Goal: Submit feedback/report problem

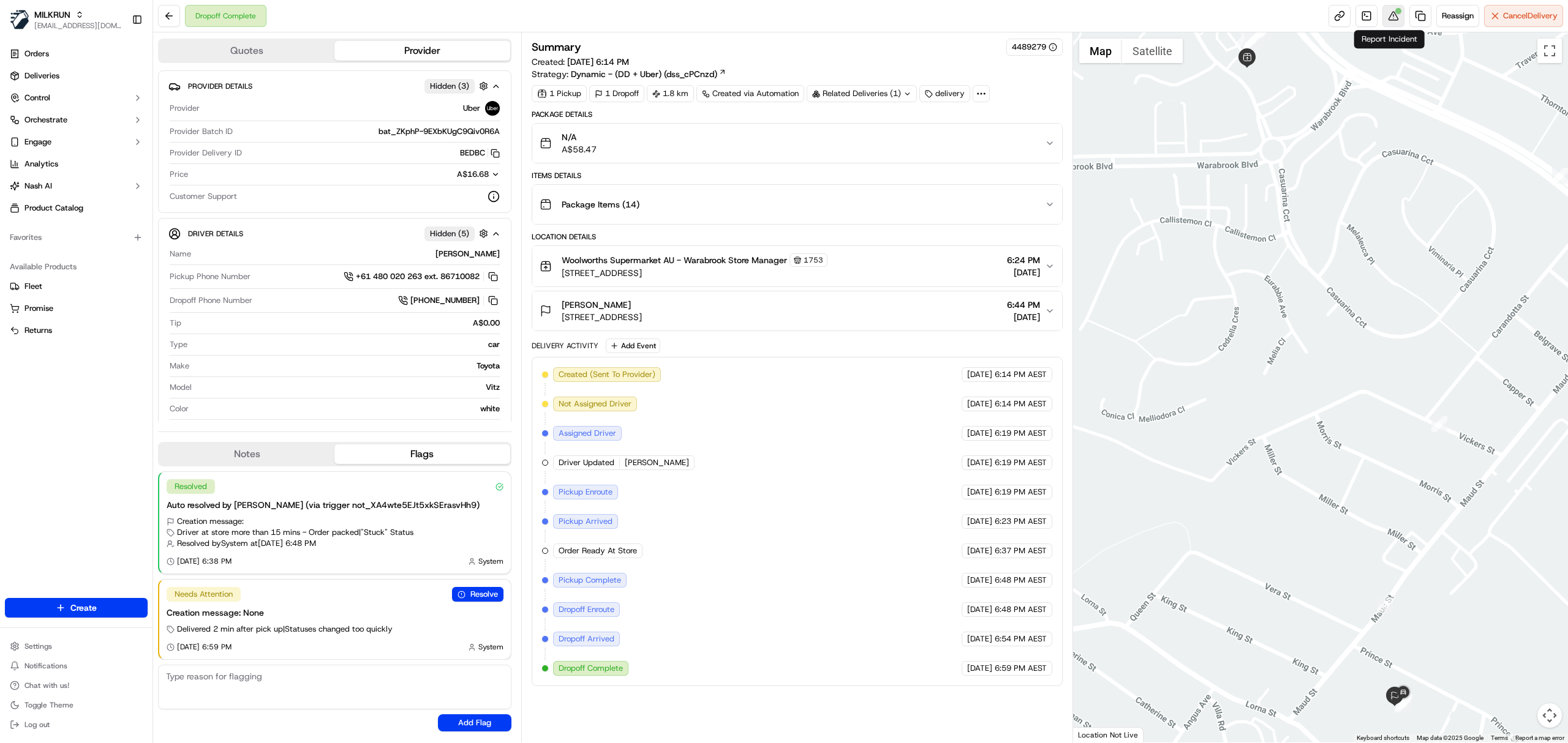
click at [1395, 8] on div at bounding box center [1398, 11] width 6 height 6
click at [887, 126] on button "N/A A$58.47" at bounding box center [797, 143] width 530 height 39
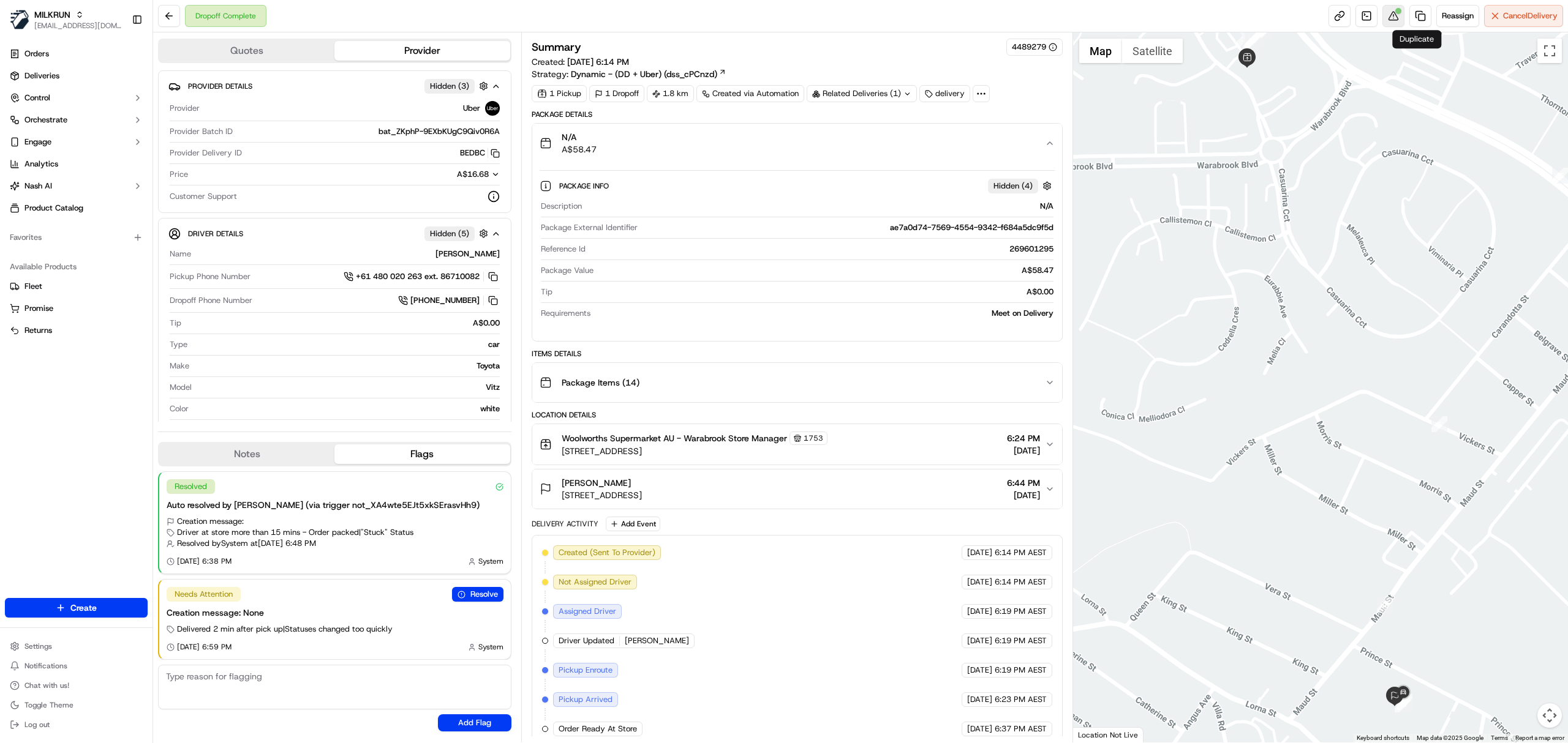
click at [1390, 15] on button at bounding box center [1393, 16] width 22 height 22
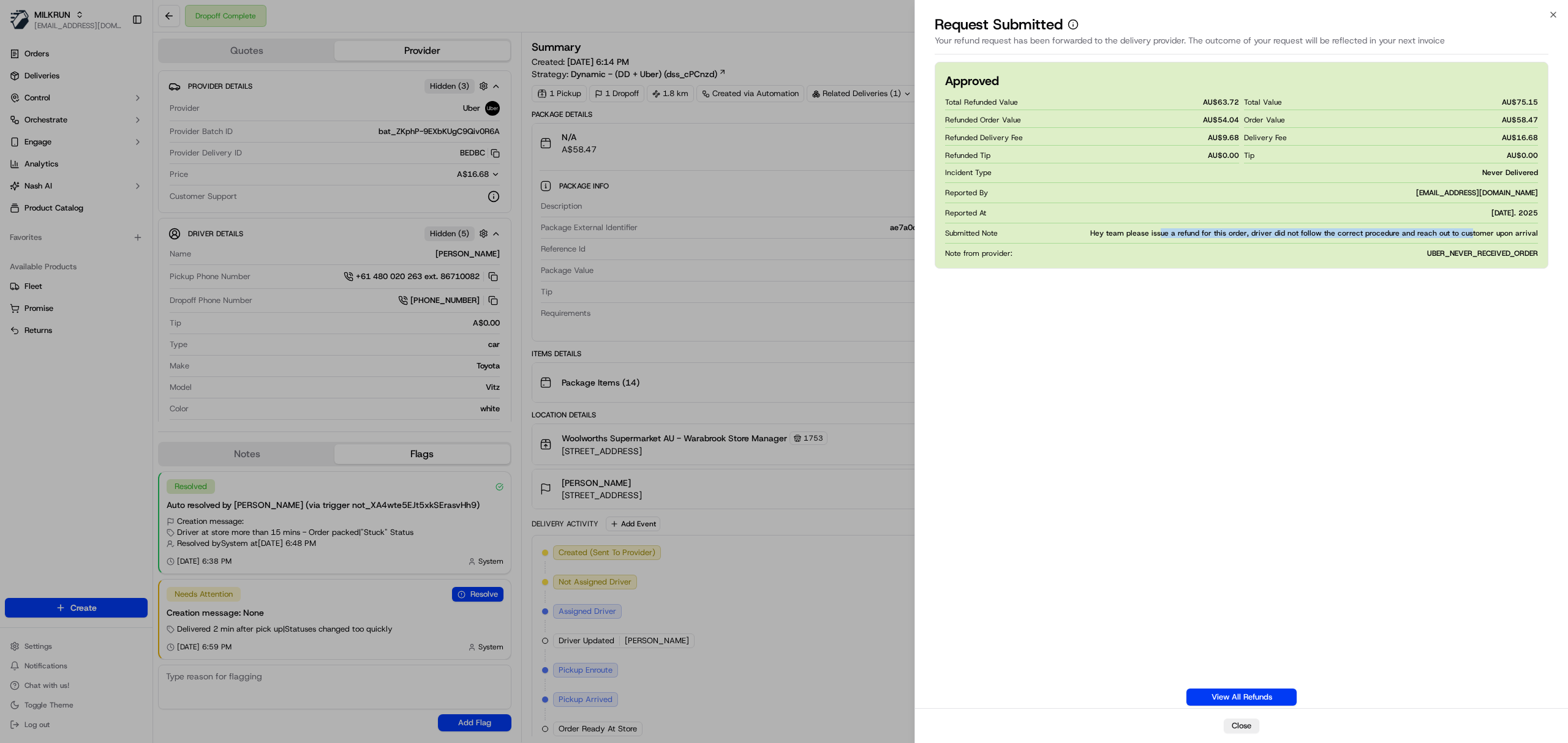
drag, startPoint x: 1173, startPoint y: 235, endPoint x: 1477, endPoint y: 235, distance: 304.0
click at [1477, 235] on span "Hey team please issue a refund for this order, driver did not follow the correc…" at bounding box center [1314, 233] width 448 height 10
